Goal: Information Seeking & Learning: Learn about a topic

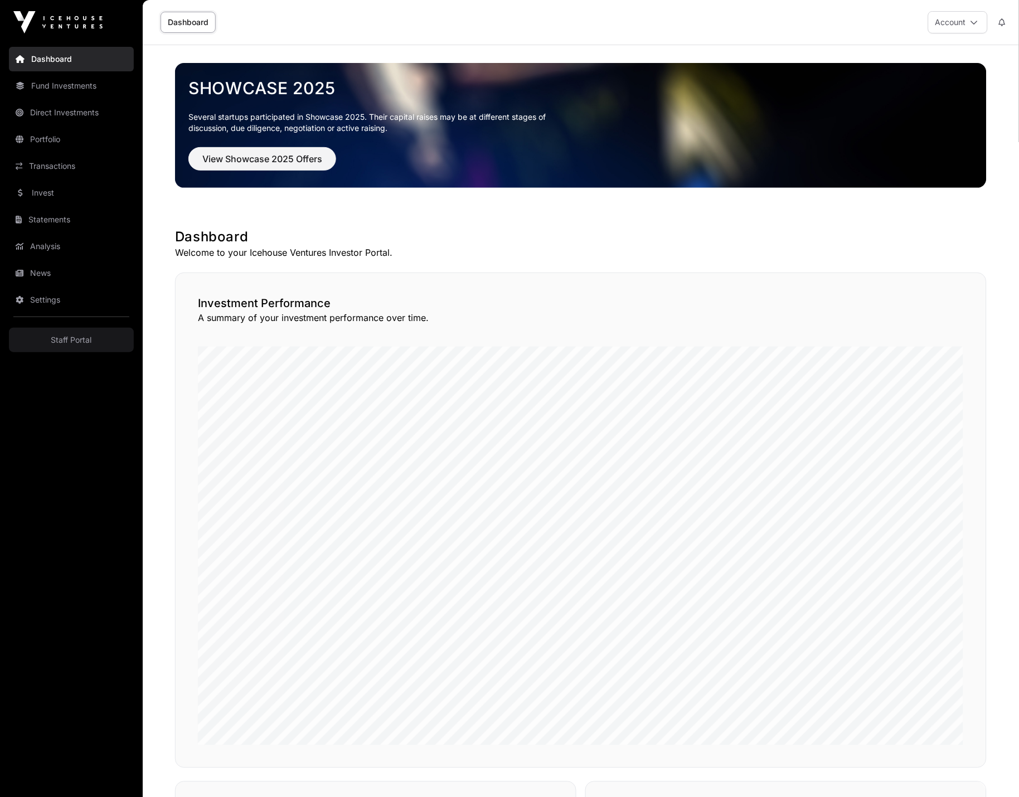
click at [72, 112] on link "Direct Investments" at bounding box center [71, 112] width 125 height 25
click at [74, 107] on link "Direct Investments" at bounding box center [71, 112] width 125 height 25
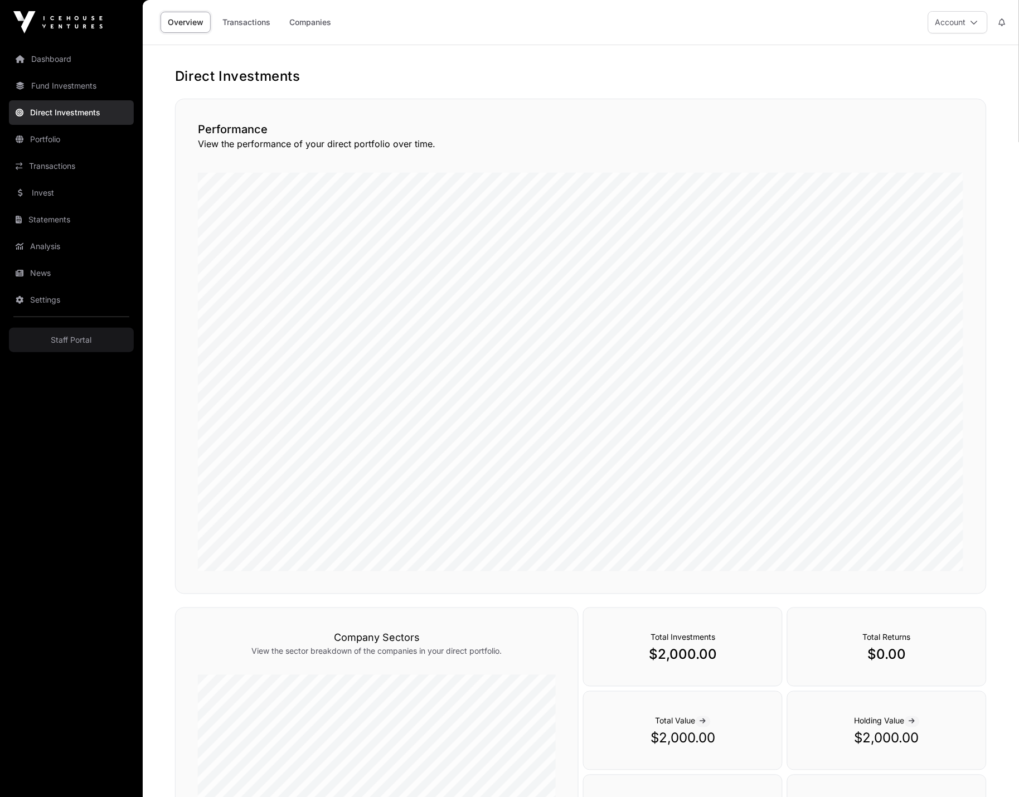
click at [78, 141] on link "Portfolio" at bounding box center [71, 139] width 125 height 25
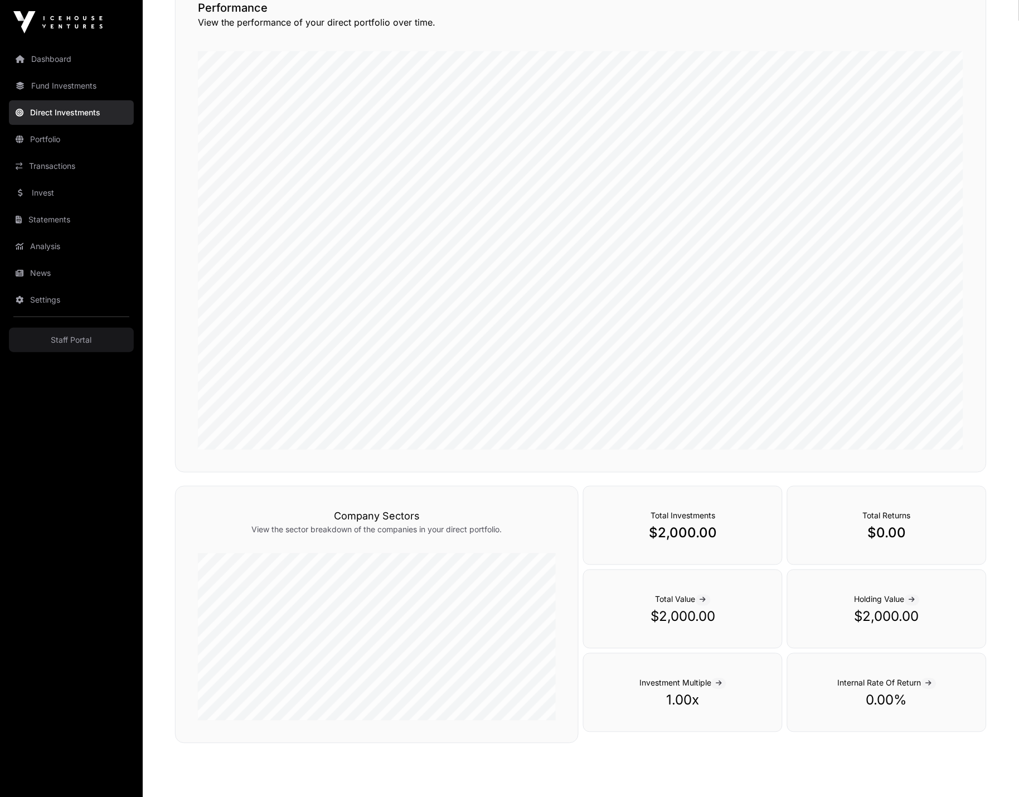
scroll to position [166, 0]
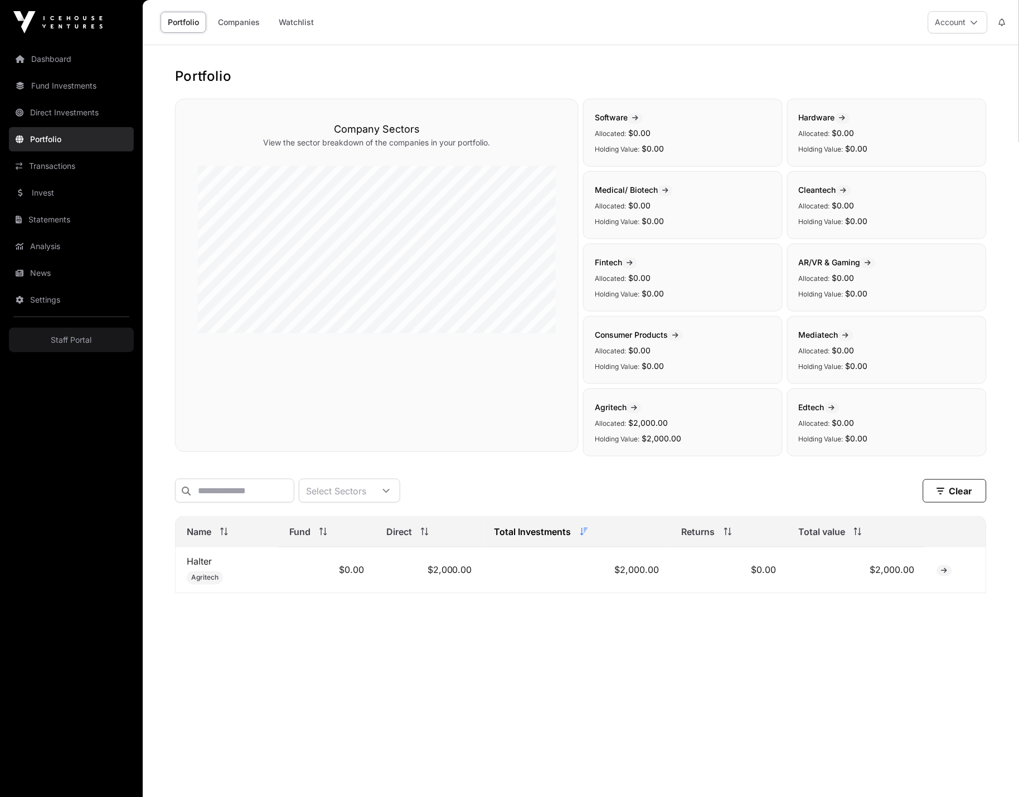
click at [199, 559] on link "Halter" at bounding box center [199, 561] width 25 height 11
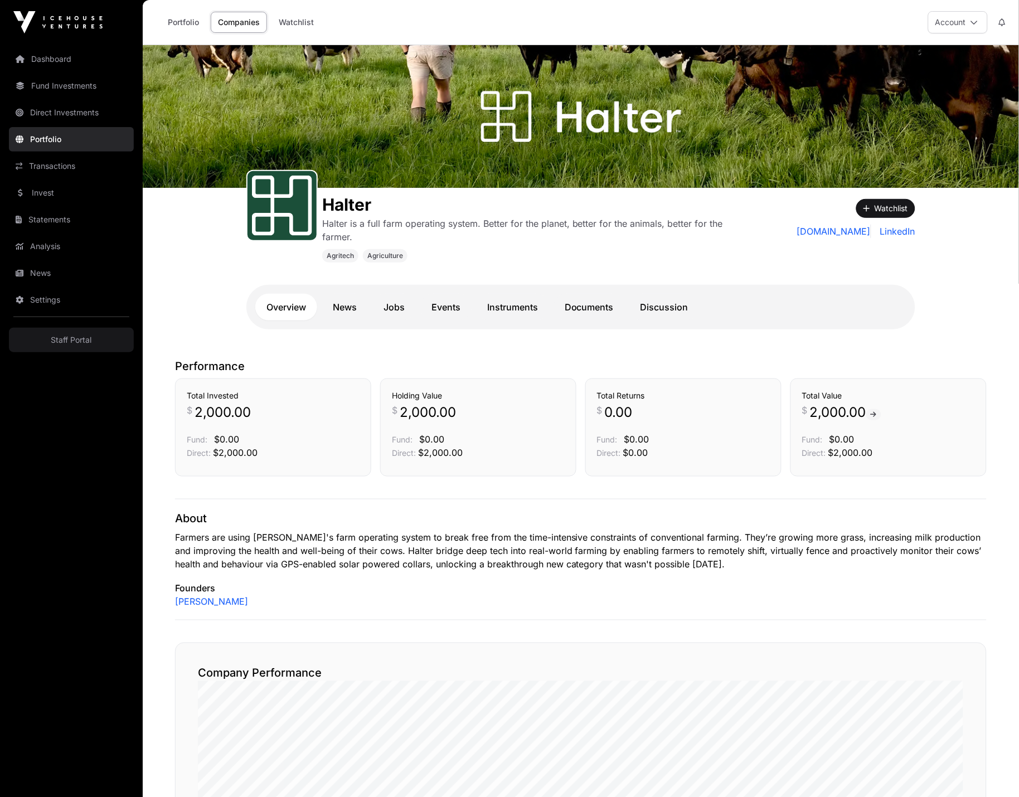
click at [510, 243] on p "Halter is a full farm operating system. Better for the planet, better for the a…" at bounding box center [535, 230] width 426 height 27
click at [521, 301] on link "Instruments" at bounding box center [512, 307] width 73 height 27
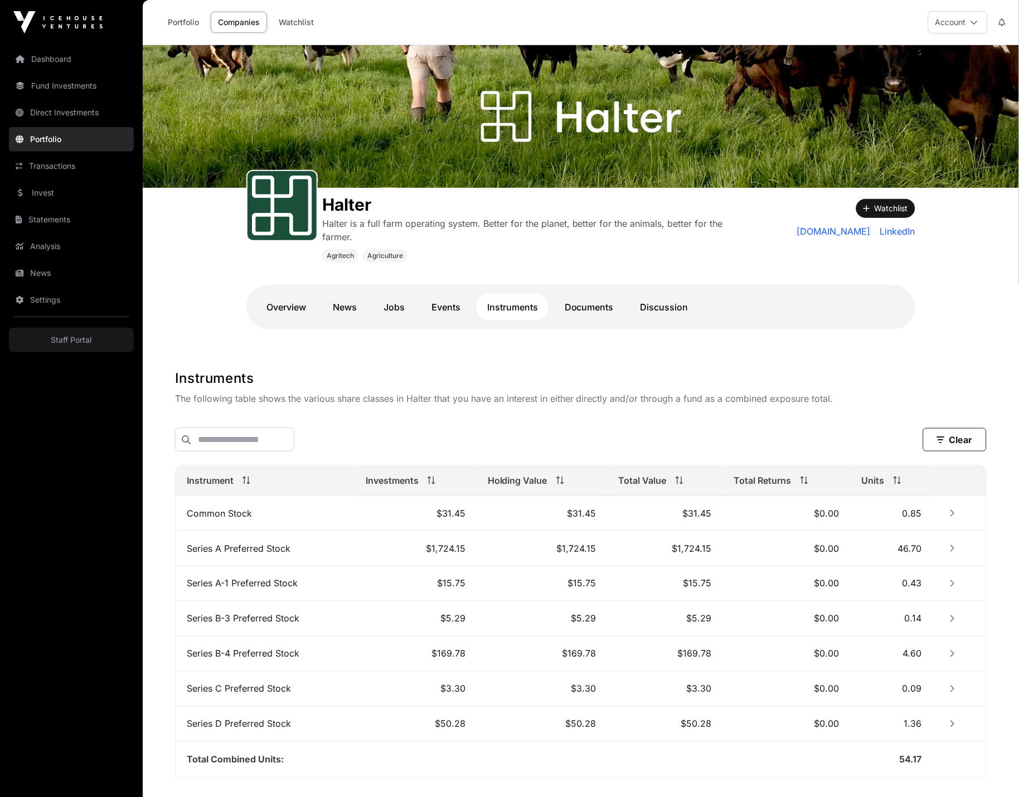
scroll to position [76, 0]
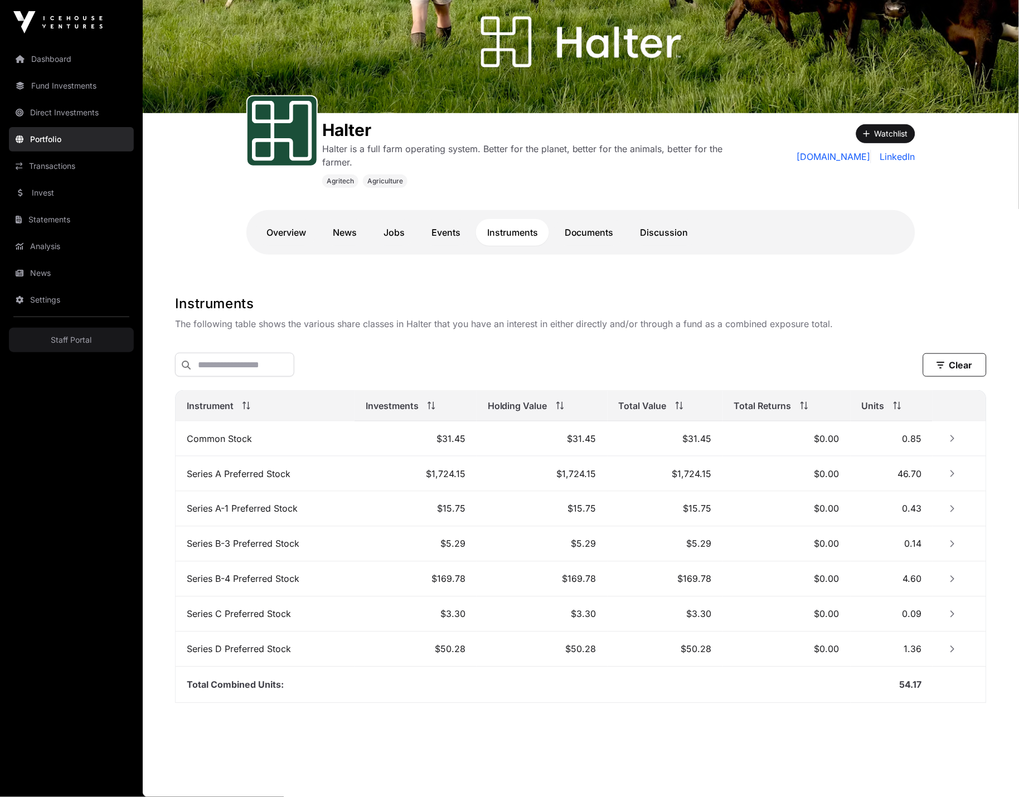
click at [952, 438] on icon "Row Collapsed" at bounding box center [953, 439] width 8 height 8
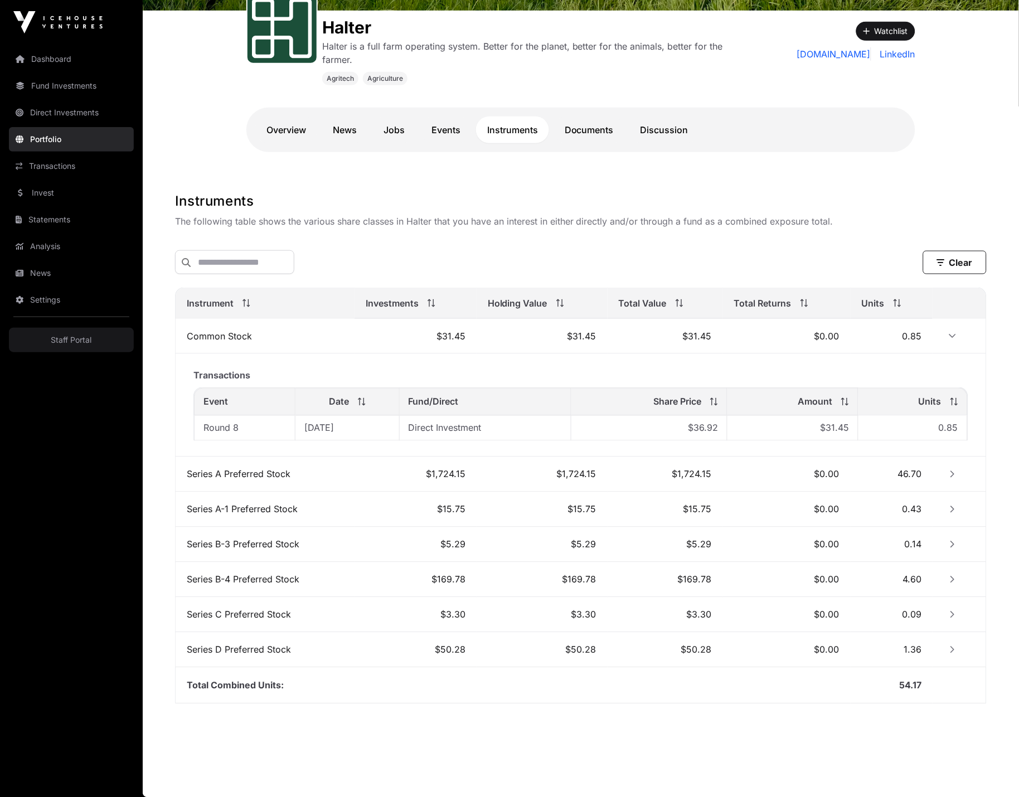
scroll to position [179, 0]
click at [682, 307] on div "Total Value" at bounding box center [665, 302] width 93 height 13
click at [683, 299] on icon at bounding box center [680, 303] width 8 height 8
click at [685, 310] on th "Total Value" at bounding box center [665, 303] width 115 height 31
click at [680, 302] on icon at bounding box center [680, 303] width 8 height 8
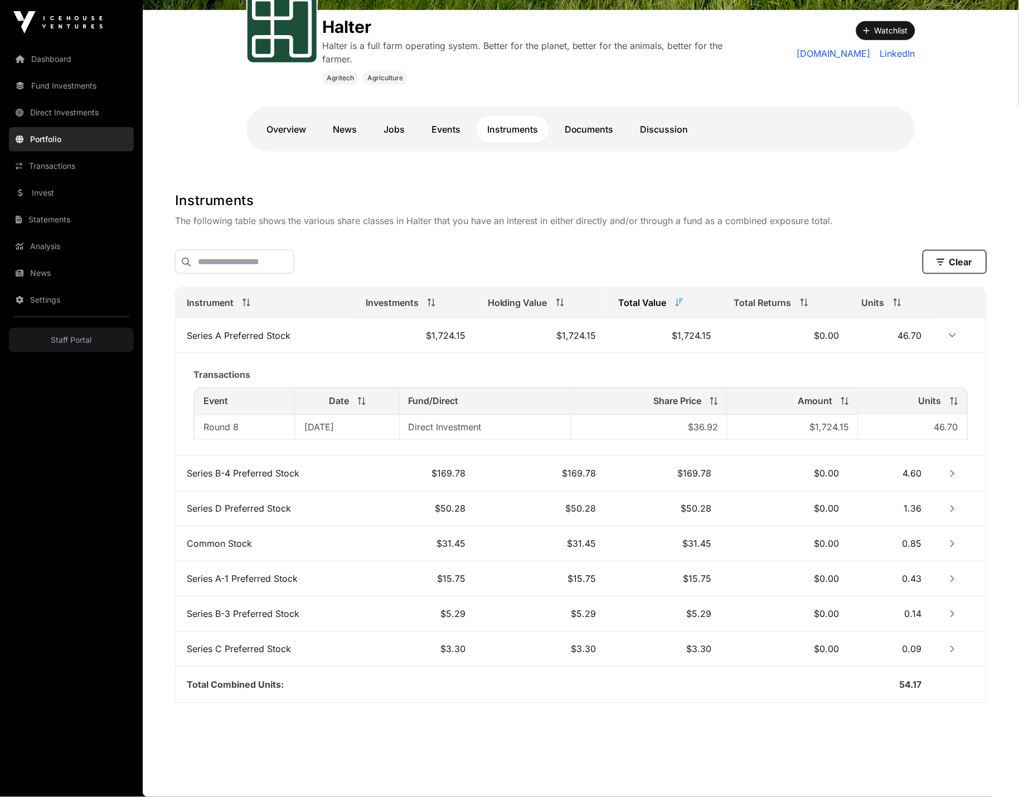
click at [959, 262] on button "Clear" at bounding box center [955, 261] width 64 height 23
click at [955, 258] on button "Clear" at bounding box center [955, 261] width 64 height 23
click at [940, 254] on button "Clear" at bounding box center [955, 261] width 64 height 23
click at [980, 253] on button "Clear" at bounding box center [955, 261] width 64 height 23
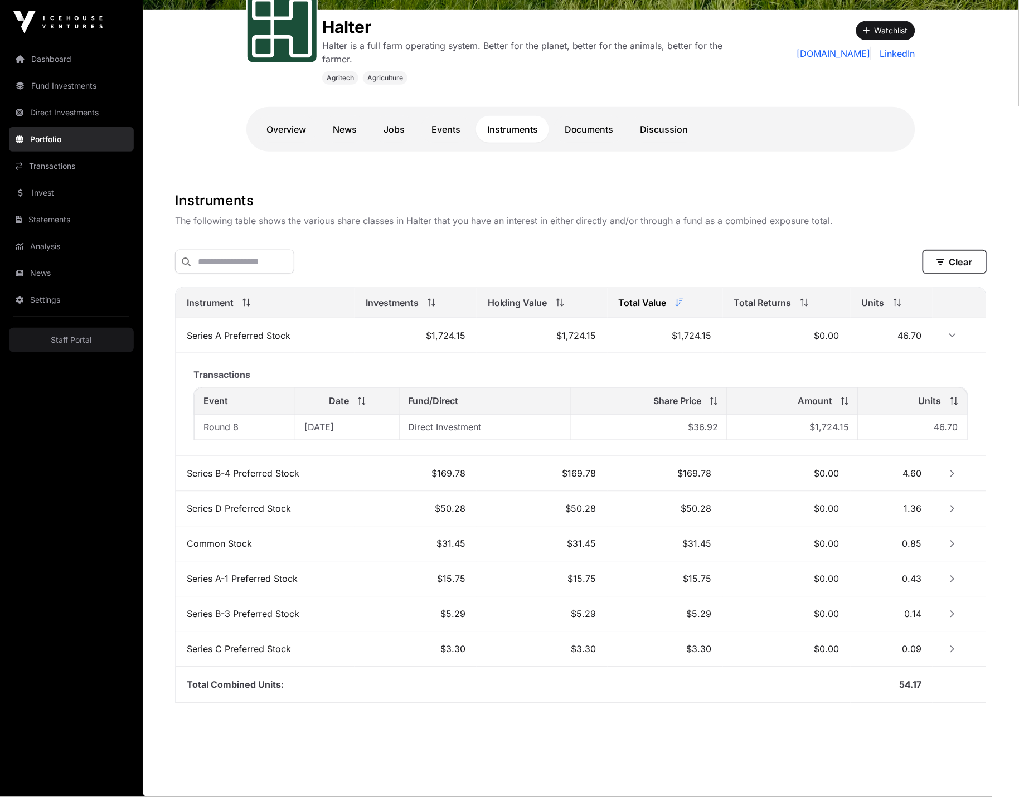
click at [948, 264] on button "Clear" at bounding box center [955, 261] width 64 height 23
click at [951, 261] on button "Clear" at bounding box center [955, 261] width 64 height 23
click at [892, 215] on p "The following table shows the various share classes in Halter that you have an …" at bounding box center [581, 220] width 812 height 13
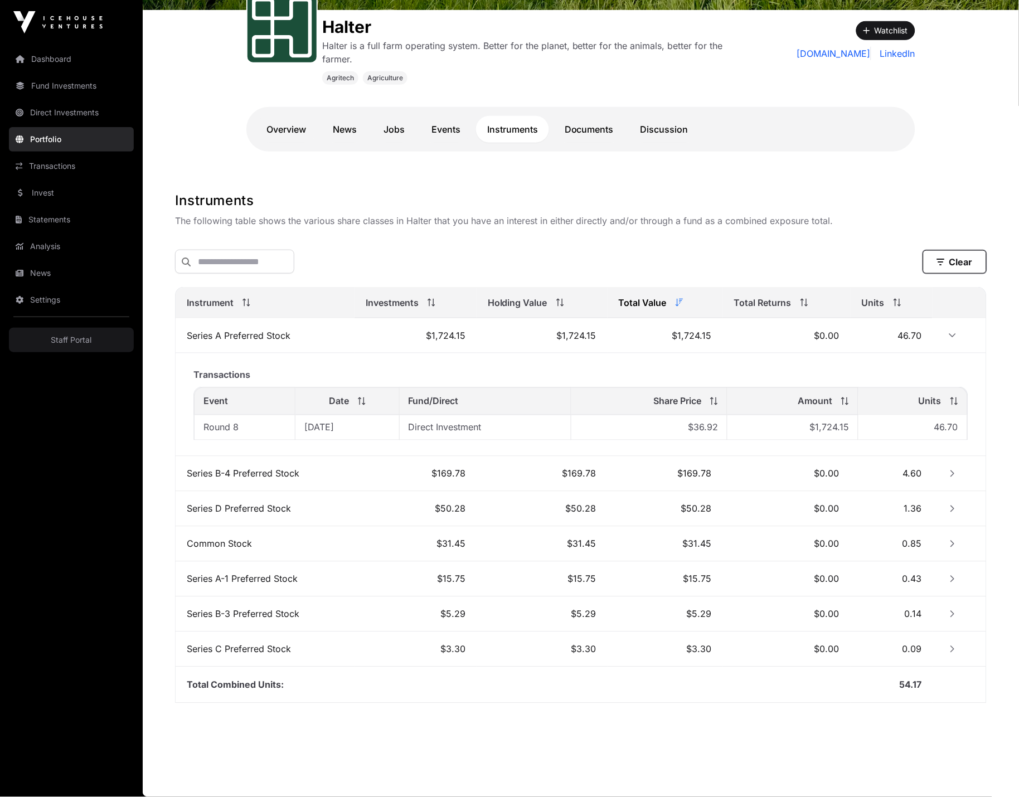
click at [947, 250] on button "Clear" at bounding box center [955, 261] width 64 height 23
click at [946, 250] on button "Clear" at bounding box center [955, 261] width 64 height 23
click at [946, 253] on button "Clear" at bounding box center [955, 261] width 64 height 23
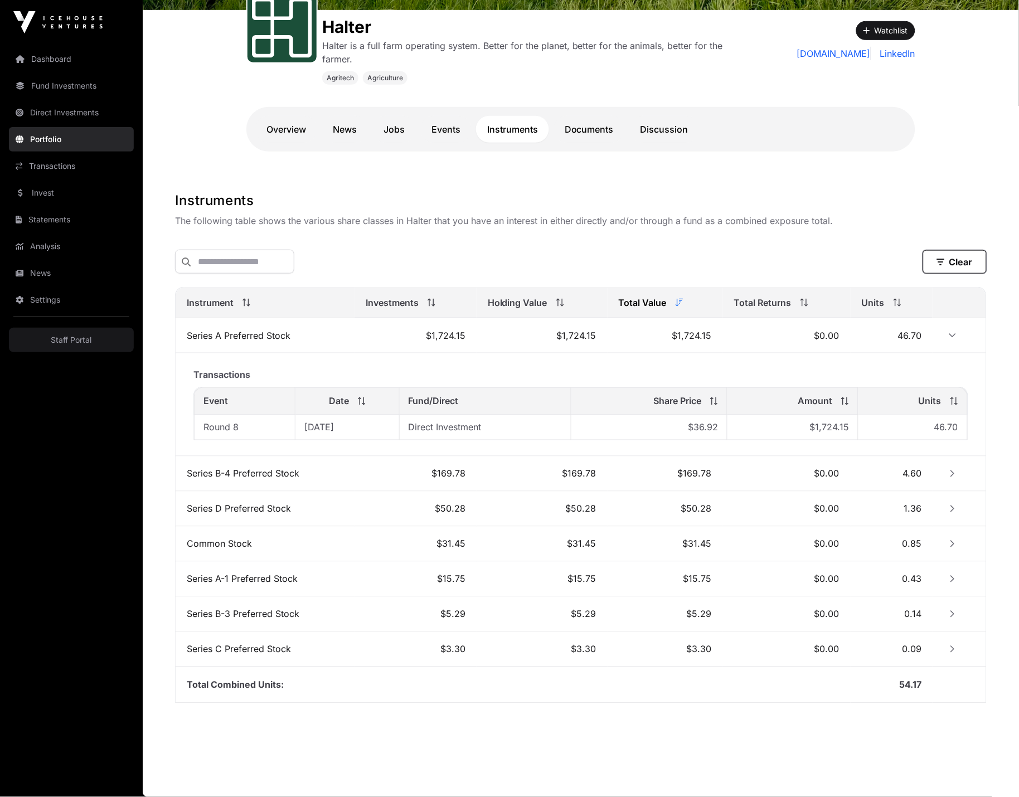
click at [946, 253] on button "Clear" at bounding box center [955, 261] width 64 height 23
click at [974, 260] on button "Clear" at bounding box center [955, 261] width 64 height 23
click at [592, 210] on div "Instruments The following table shows the various share classes in Halter that …" at bounding box center [581, 210] width 812 height 36
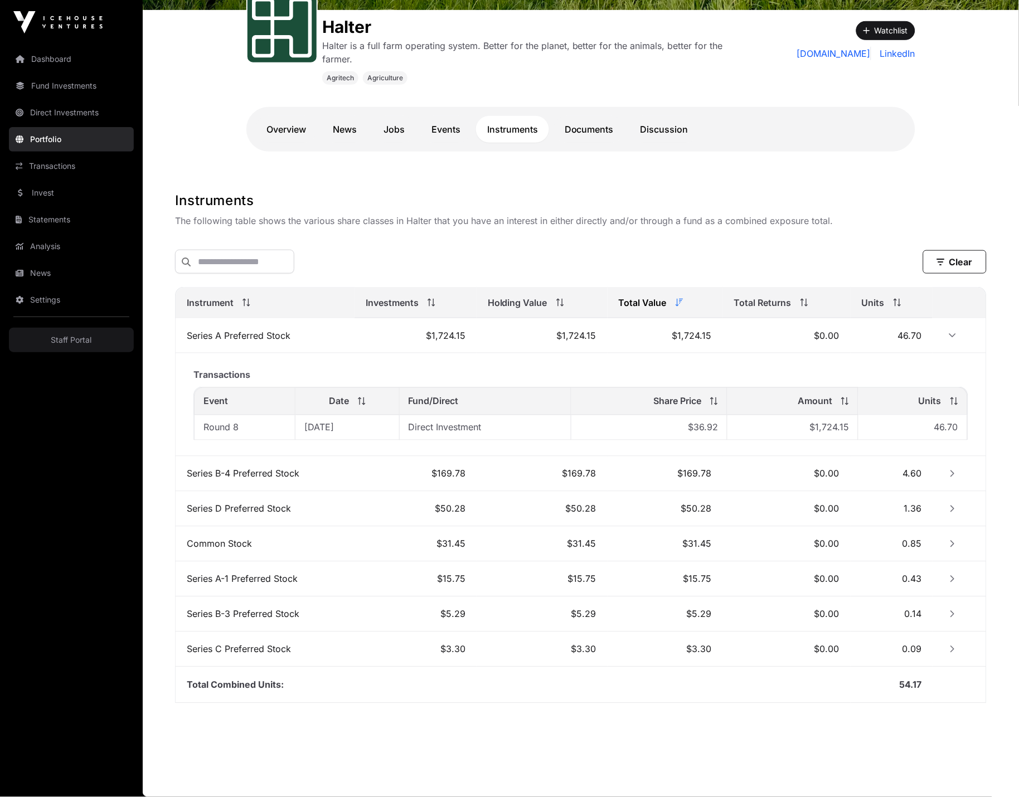
click at [366, 400] on icon at bounding box center [362, 402] width 8 height 8
click at [361, 406] on div "Date" at bounding box center [346, 401] width 85 height 13
click at [949, 333] on icon "Row Expanded" at bounding box center [953, 336] width 8 height 8
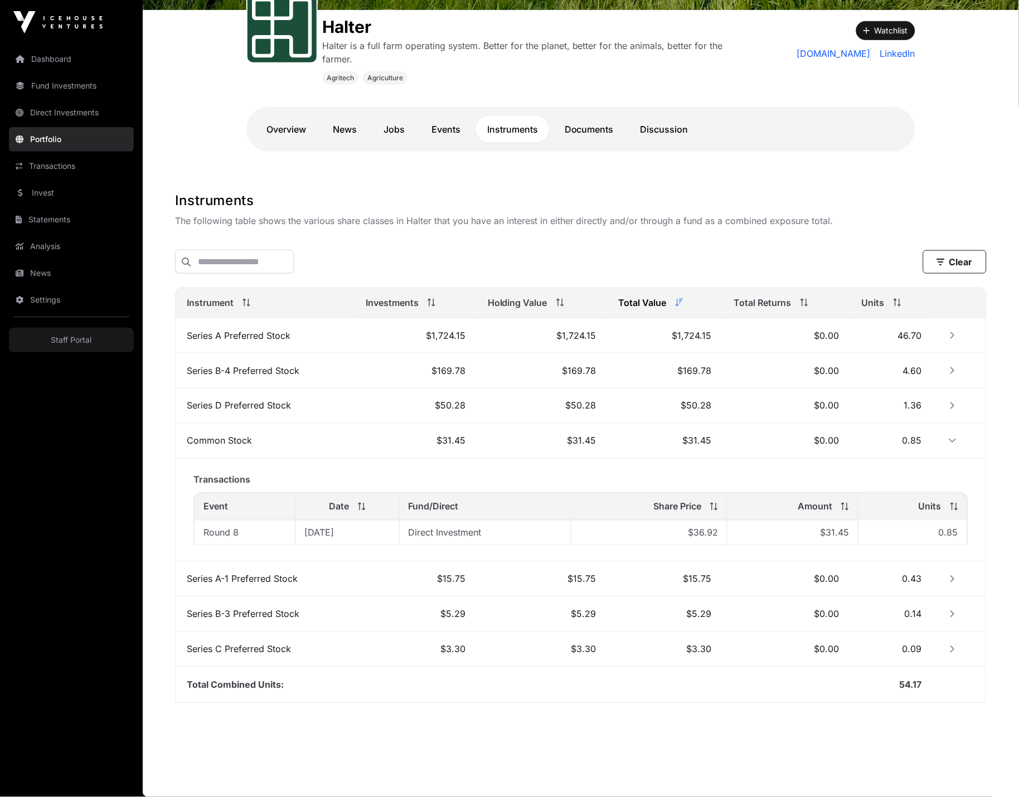
click at [951, 442] on icon "Row Expanded" at bounding box center [953, 441] width 8 height 8
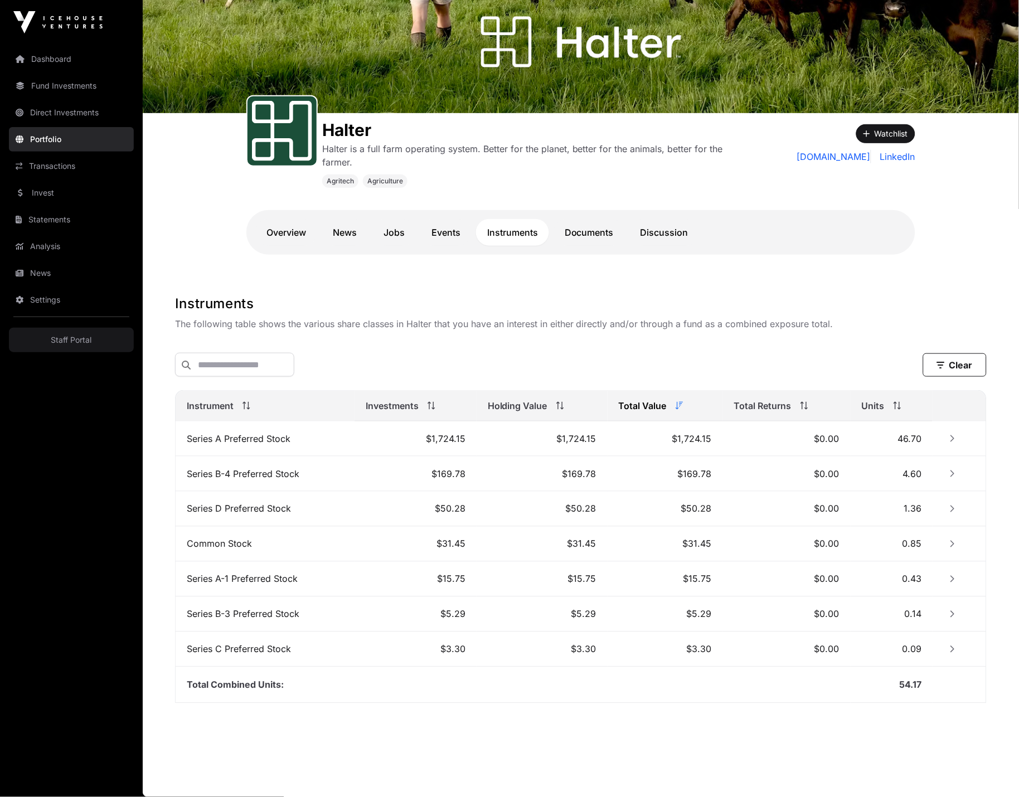
scroll to position [76, 0]
click at [952, 475] on icon "Row Collapsed" at bounding box center [953, 474] width 4 height 7
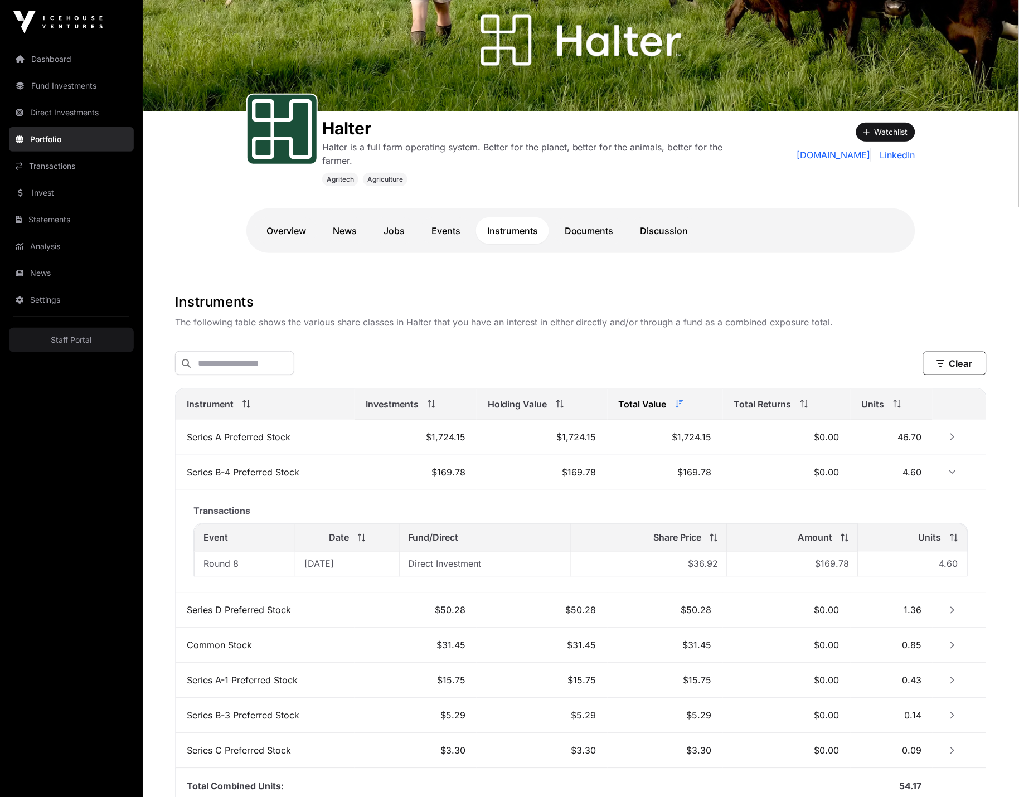
click at [952, 475] on icon "Row Expanded" at bounding box center [953, 472] width 8 height 8
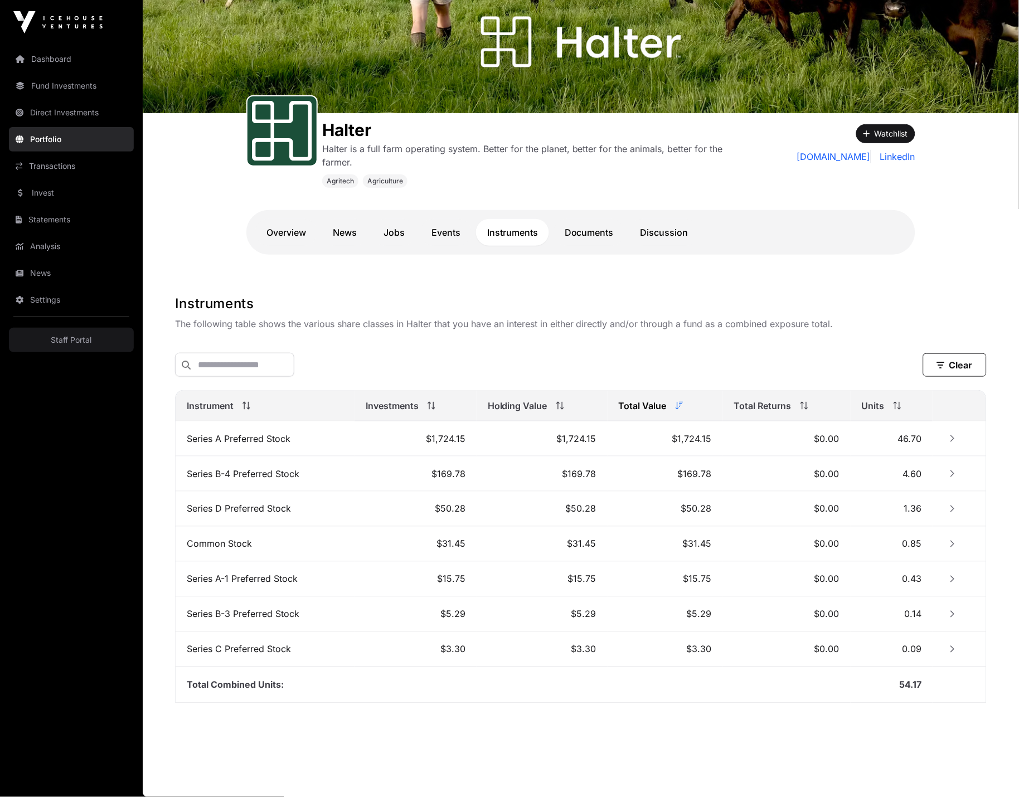
click at [955, 579] on icon "Row Collapsed" at bounding box center [953, 579] width 4 height 7
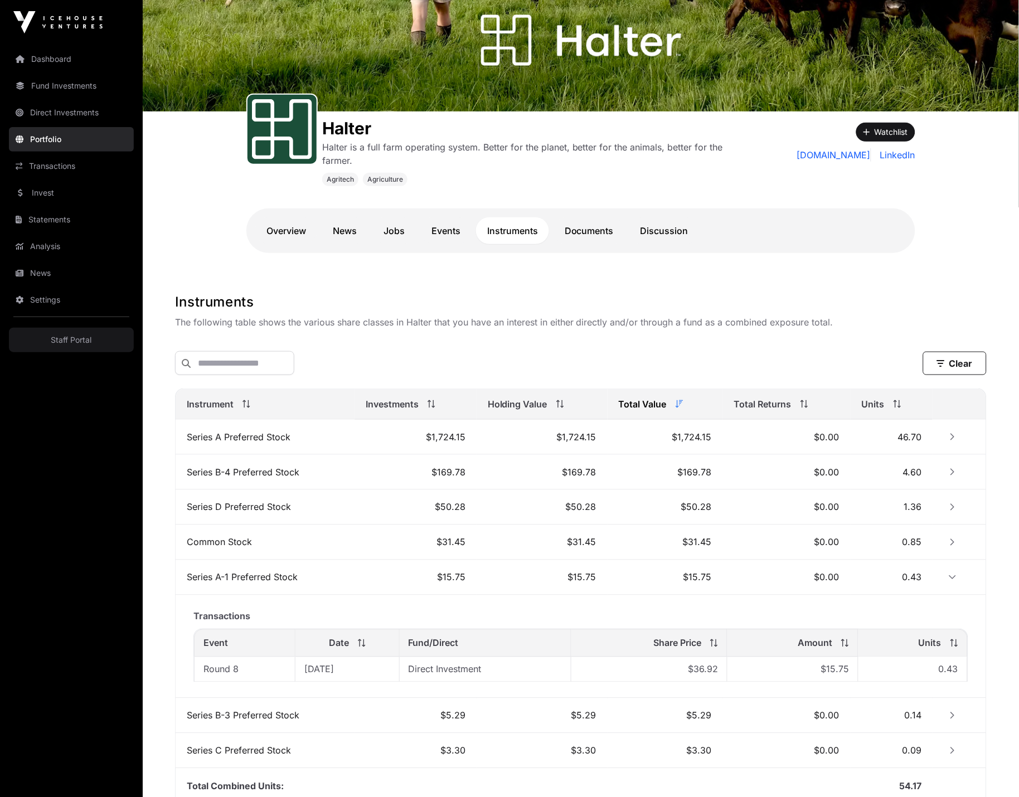
click at [955, 579] on icon "Row Expanded" at bounding box center [953, 578] width 7 height 4
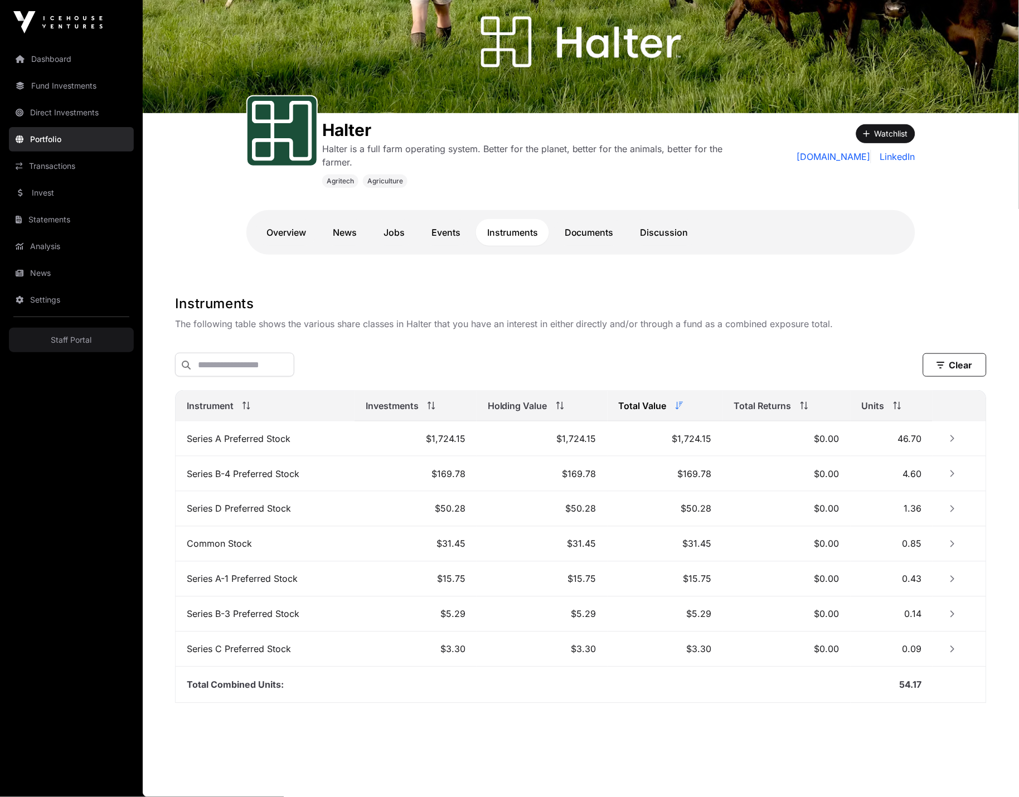
click at [954, 431] on button "Row Collapsed" at bounding box center [953, 439] width 18 height 18
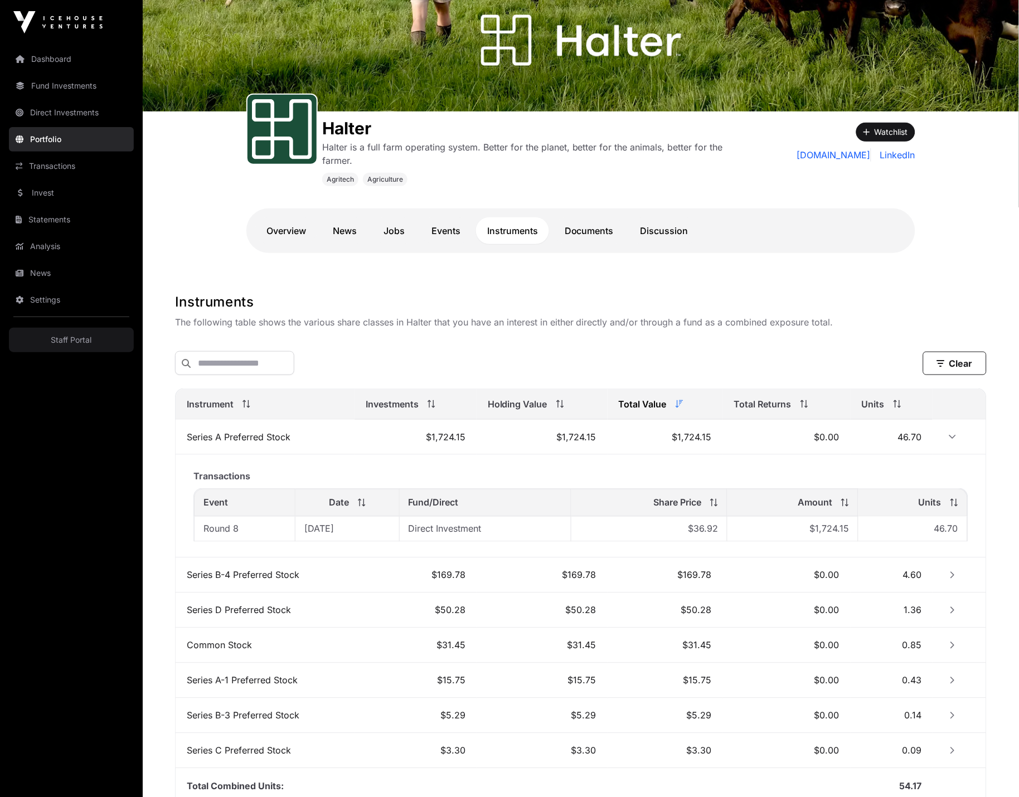
click at [954, 431] on button "Row Expanded" at bounding box center [953, 437] width 18 height 18
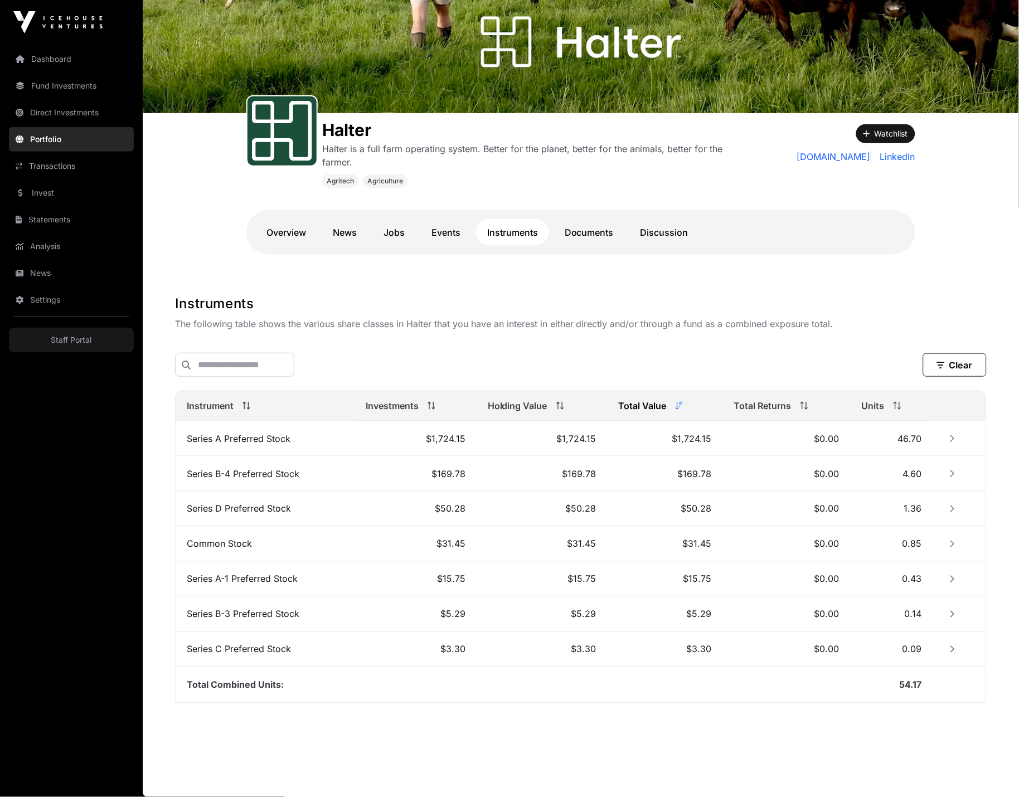
click at [953, 643] on button "Row Collapsed" at bounding box center [953, 650] width 18 height 18
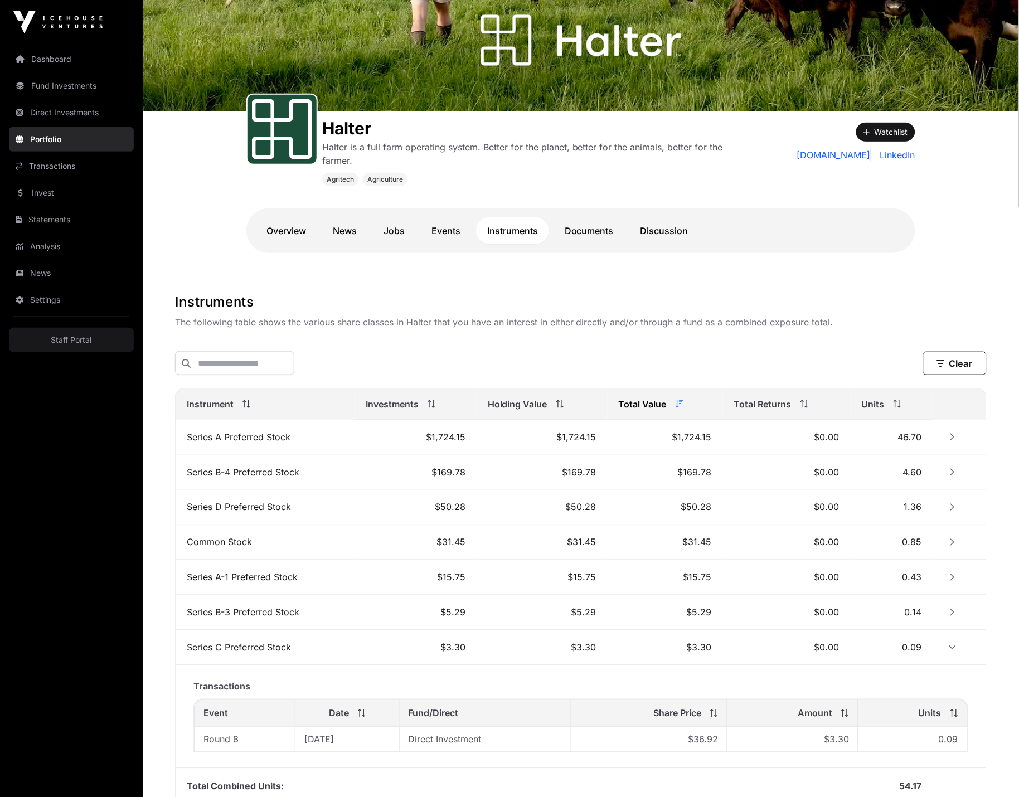
click at [953, 643] on button "Row Expanded" at bounding box center [953, 648] width 18 height 18
